Goal: Task Accomplishment & Management: Manage account settings

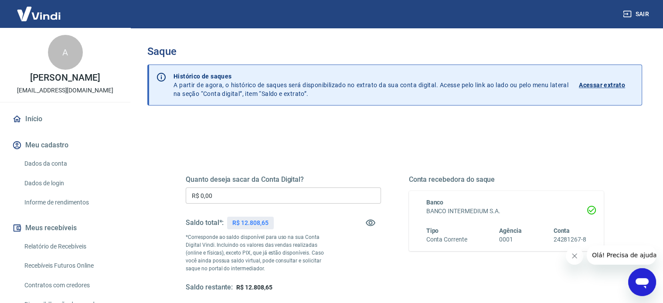
click at [265, 204] on div "Quanto deseja sacar da Conta Digital? R$ 0,00 ​ Saldo total*: R$ 12.808,65 *Cor…" at bounding box center [283, 233] width 195 height 117
click at [270, 198] on input "R$ 0,00" at bounding box center [283, 195] width 195 height 16
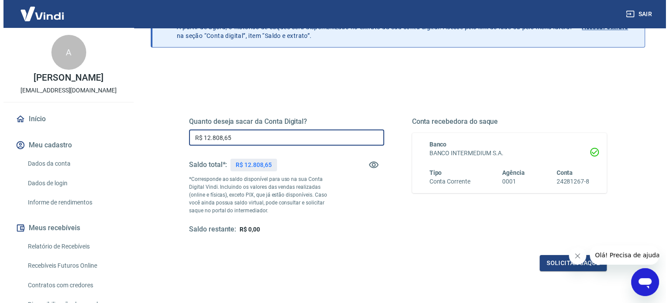
scroll to position [127, 0]
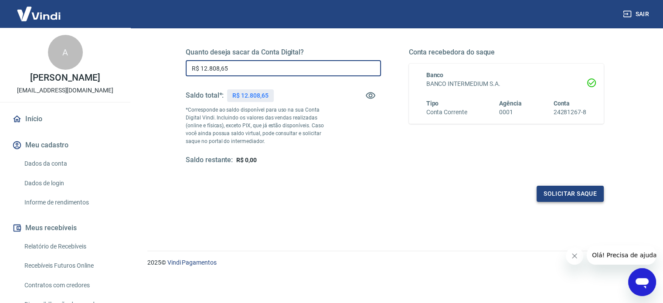
type input "R$ 12.808,65"
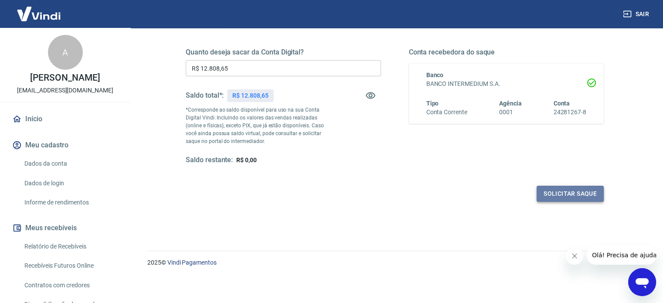
click at [567, 191] on button "Solicitar saque" at bounding box center [570, 194] width 67 height 16
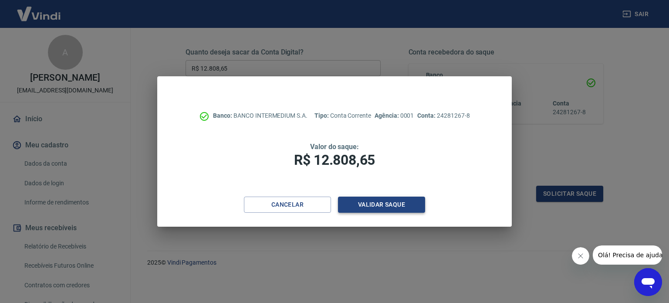
click at [417, 210] on button "Validar saque" at bounding box center [381, 205] width 87 height 16
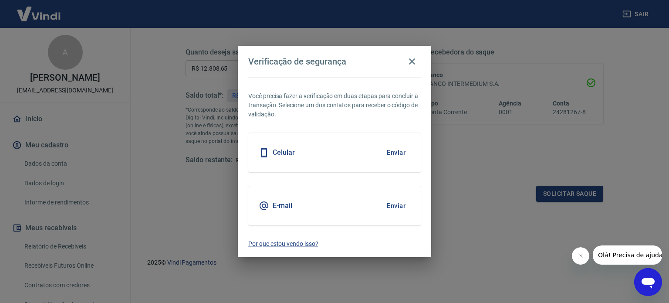
click at [401, 206] on button "Enviar" at bounding box center [396, 206] width 28 height 18
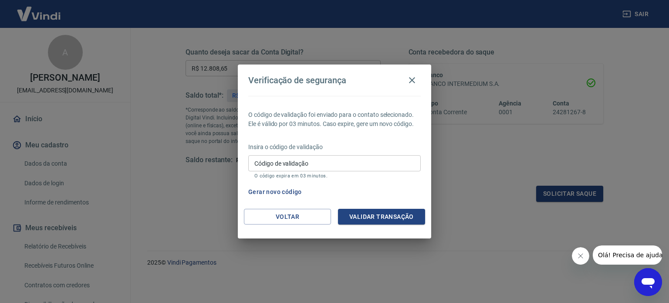
click at [356, 164] on input "Código de validação" at bounding box center [334, 163] width 173 height 16
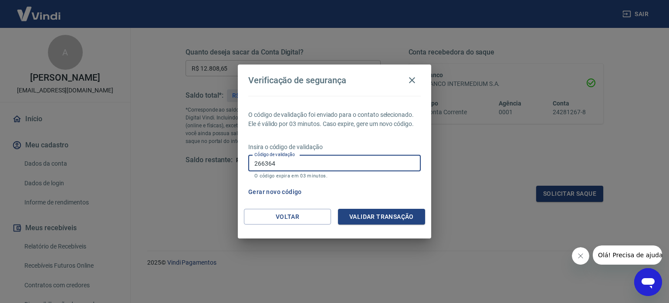
type input "266364"
click at [377, 225] on div "Voltar Validar transação" at bounding box center [335, 224] width 194 height 30
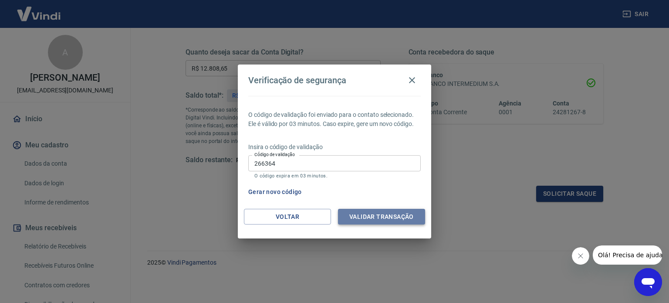
click at [378, 219] on button "Validar transação" at bounding box center [381, 217] width 87 height 16
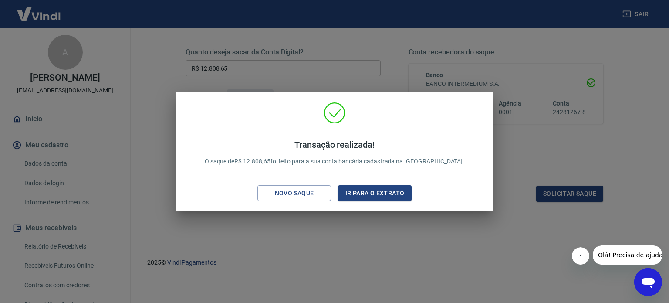
click at [352, 257] on div "Transação realizada! O saque de R$ 12.808,65 foi feito para a sua conta bancári…" at bounding box center [334, 151] width 669 height 303
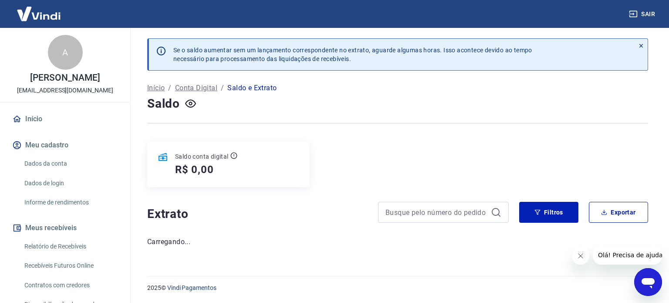
click at [578, 260] on button "Fechar mensagem da empresa" at bounding box center [580, 255] width 17 height 17
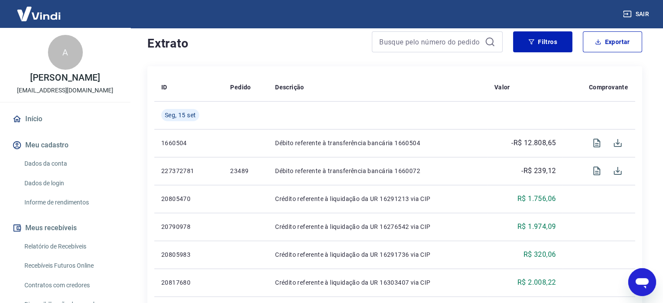
scroll to position [174, 0]
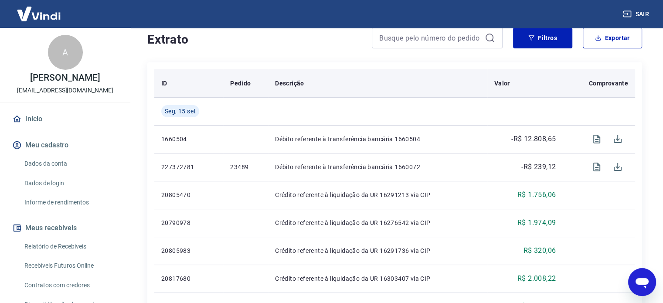
click at [459, 73] on th "Descrição" at bounding box center [377, 83] width 219 height 28
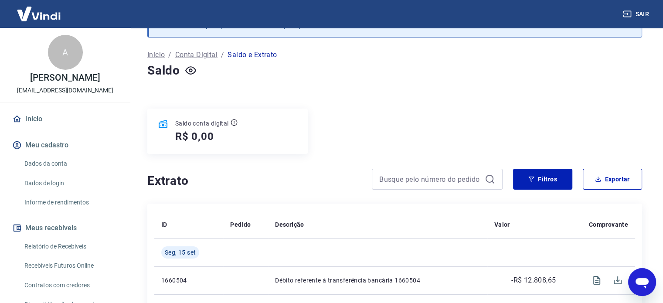
scroll to position [0, 0]
